Goal: Task Accomplishment & Management: Manage account settings

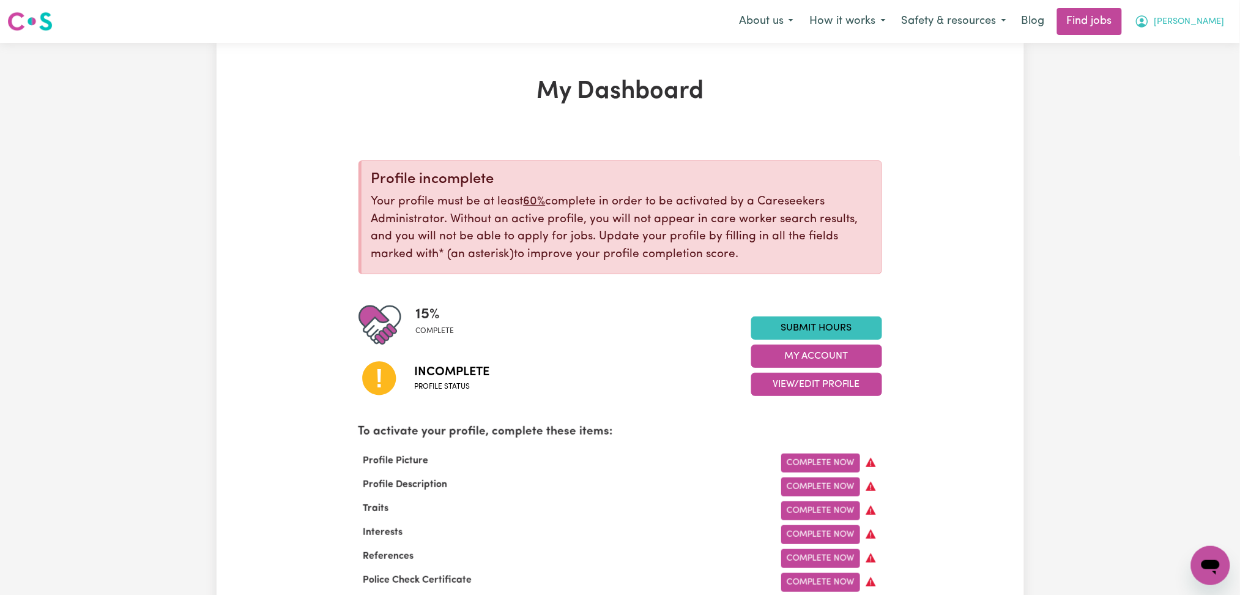
click at [1211, 24] on span "[PERSON_NAME]" at bounding box center [1189, 21] width 70 height 13
click at [1200, 91] on link "Logout" at bounding box center [1183, 93] width 97 height 23
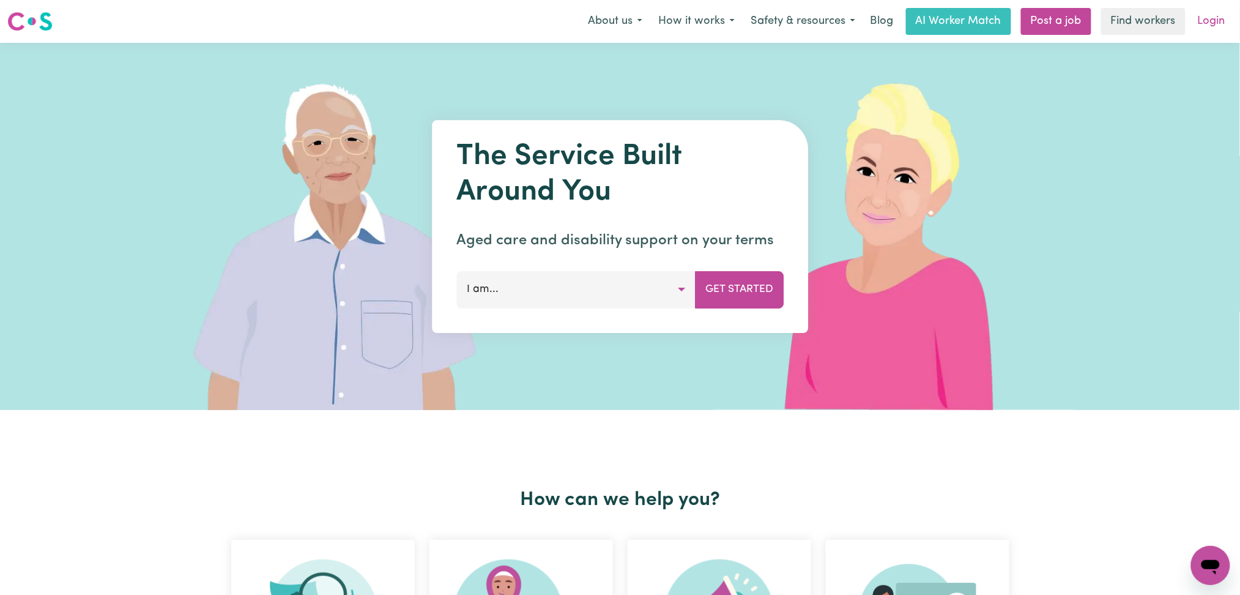
click at [1217, 28] on link "Login" at bounding box center [1211, 21] width 42 height 27
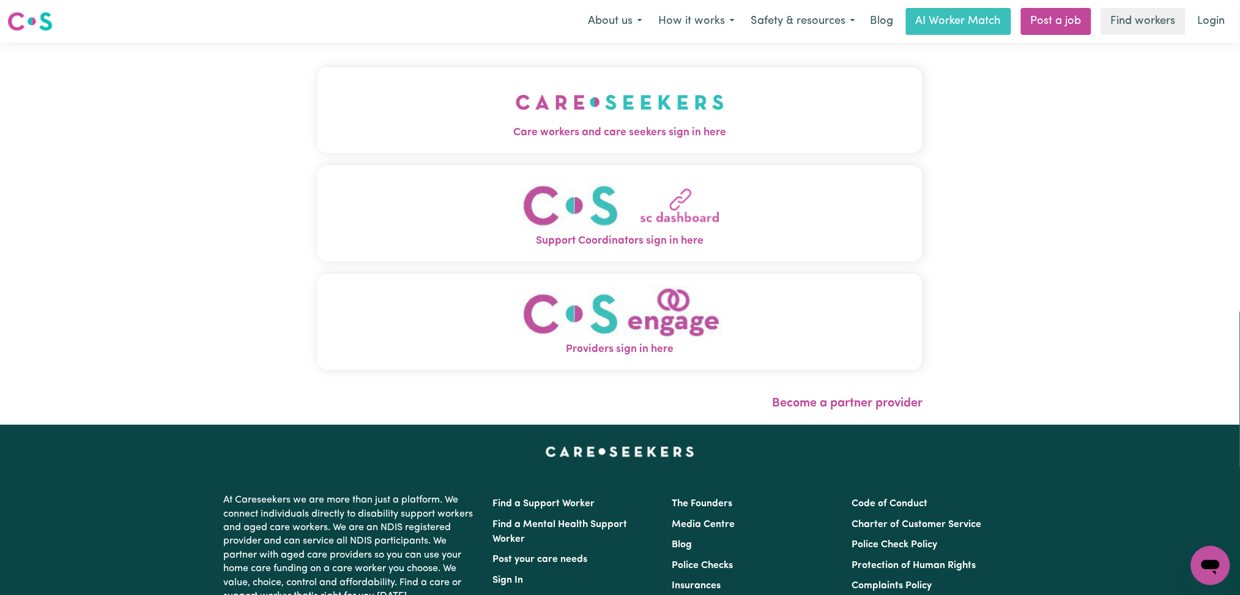
click at [623, 107] on div "Care workers and care seekers sign in here Support Coordinators sign in here Pr…" at bounding box center [620, 234] width 620 height 382
drag, startPoint x: 500, startPoint y: 131, endPoint x: 435, endPoint y: 143, distance: 66.5
click at [495, 133] on span "Care workers and care seekers sign in here" at bounding box center [620, 133] width 606 height 16
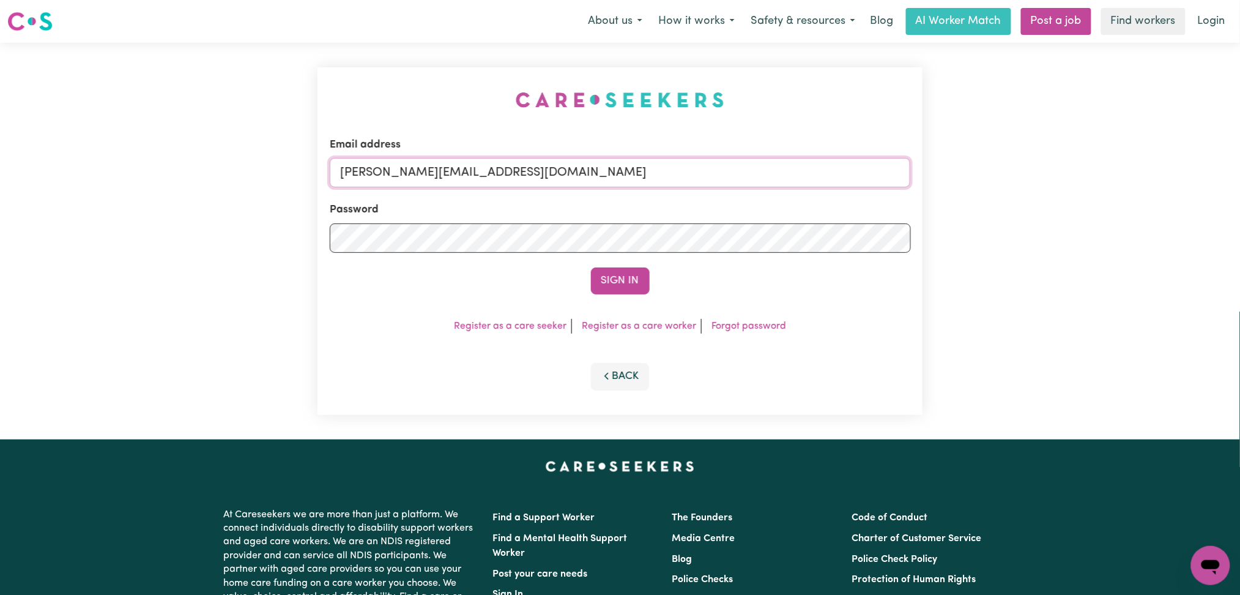
click at [509, 166] on input "[PERSON_NAME][EMAIL_ADDRESS][DOMAIN_NAME]" at bounding box center [620, 172] width 581 height 29
drag, startPoint x: 404, startPoint y: 174, endPoint x: 726, endPoint y: 170, distance: 322.4
click at [729, 170] on input "Superuser~[EMAIL_ADDRESS][DOMAIN_NAME]" at bounding box center [620, 172] width 581 height 29
type input "Superuser~[EMAIL_ADDRESS][DOMAIN_NAME]"
click at [624, 276] on button "Sign In" at bounding box center [620, 280] width 59 height 27
